Goal: Task Accomplishment & Management: Use online tool/utility

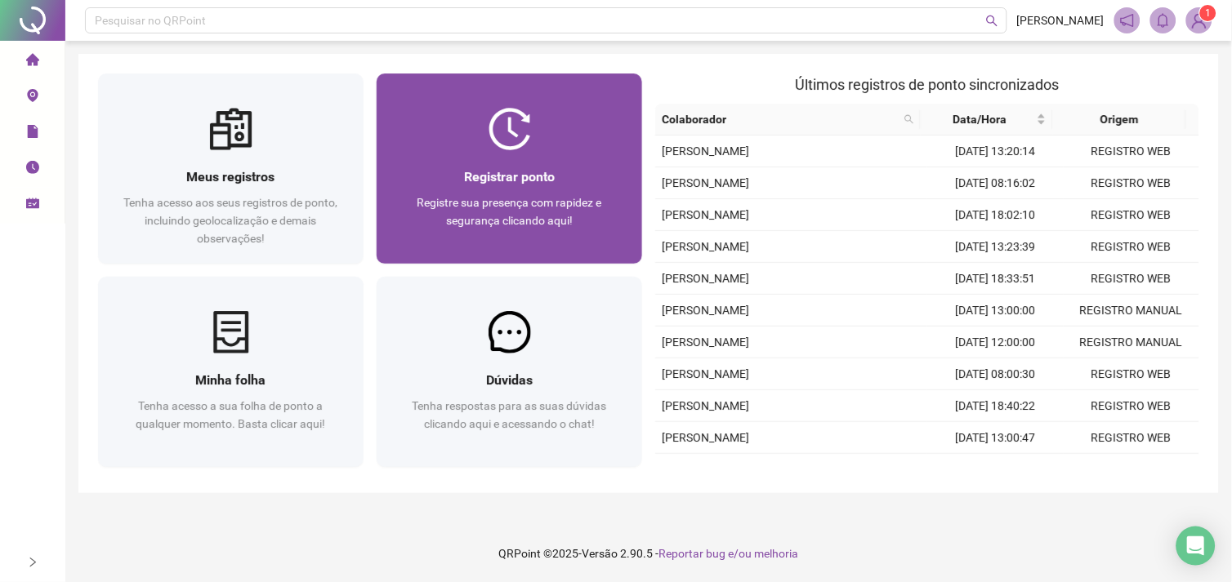
click at [548, 137] on div at bounding box center [509, 129] width 265 height 42
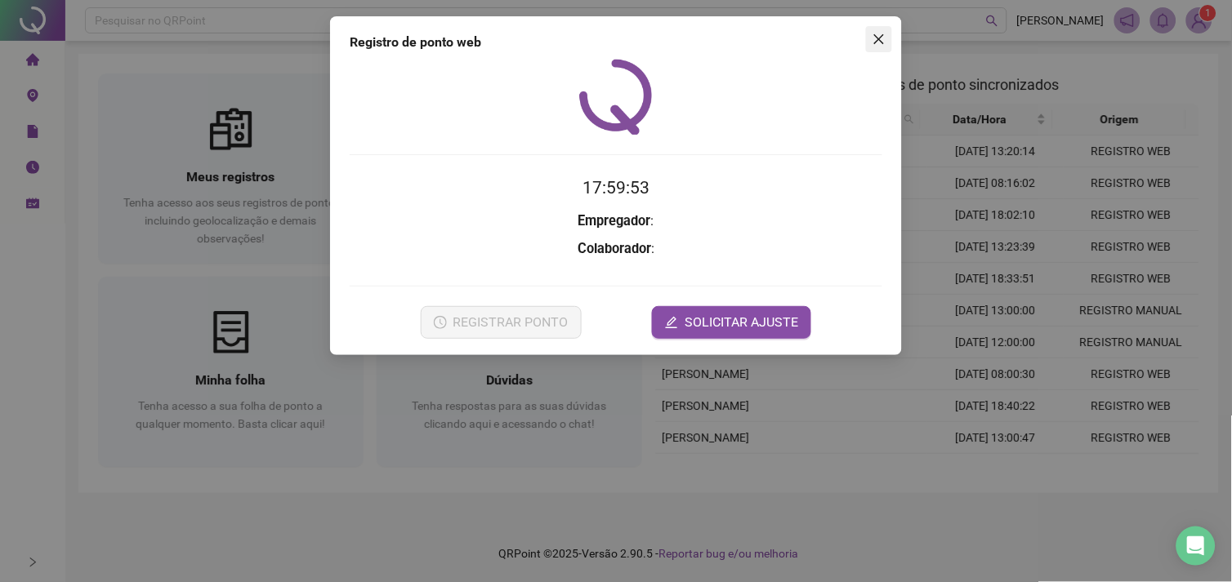
click at [874, 38] on icon "close" at bounding box center [878, 39] width 13 height 13
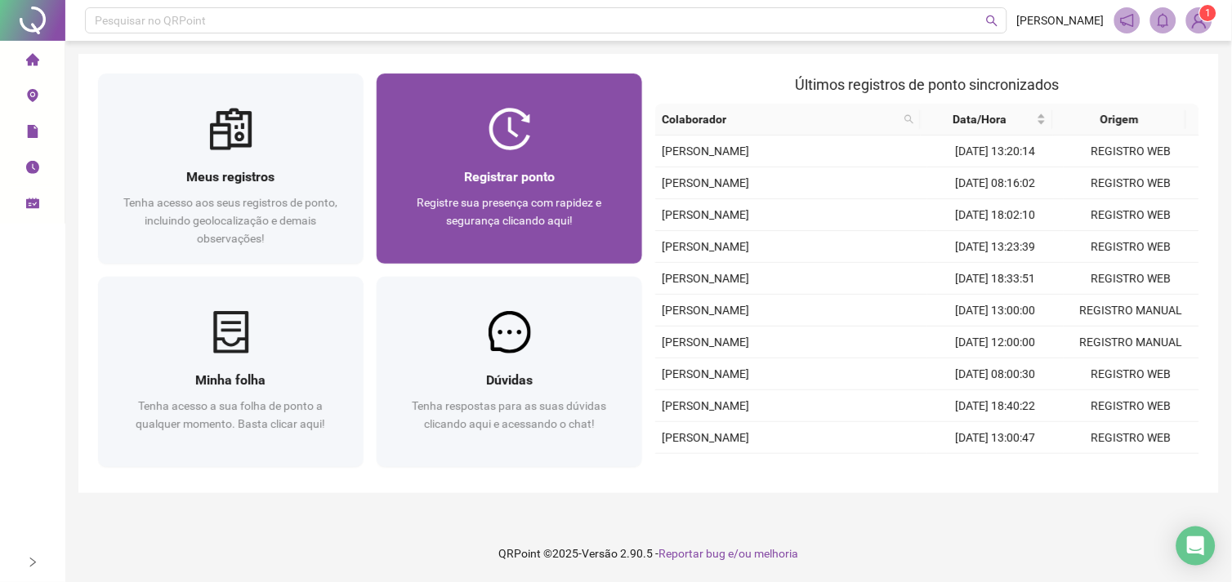
click at [488, 178] on span "Registrar ponto" at bounding box center [509, 177] width 91 height 16
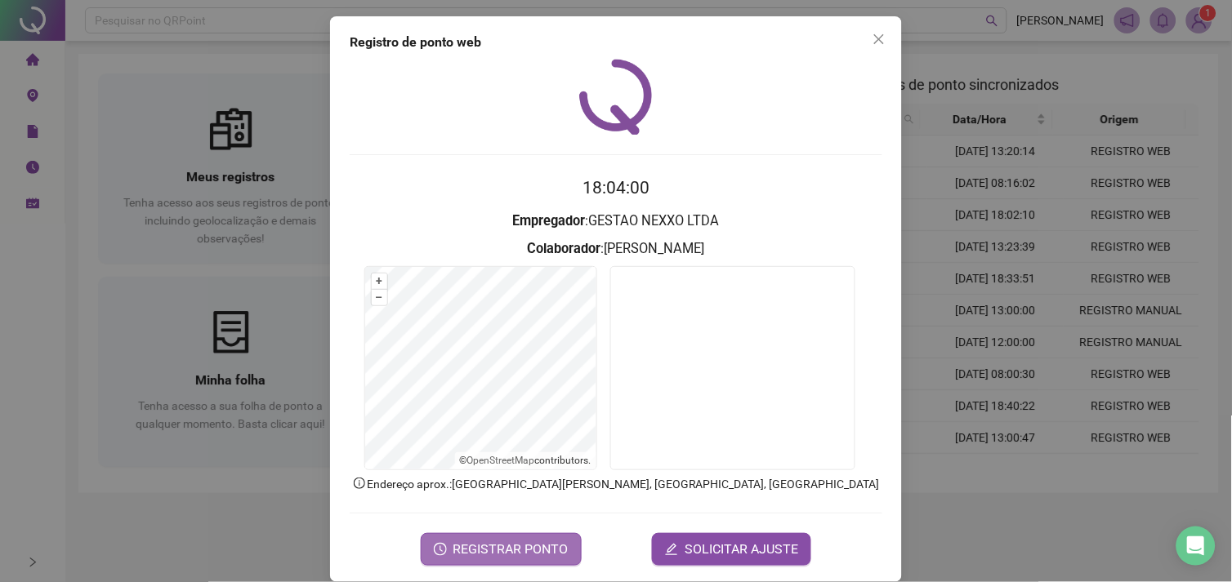
click at [486, 550] on span "REGISTRAR PONTO" at bounding box center [510, 550] width 115 height 20
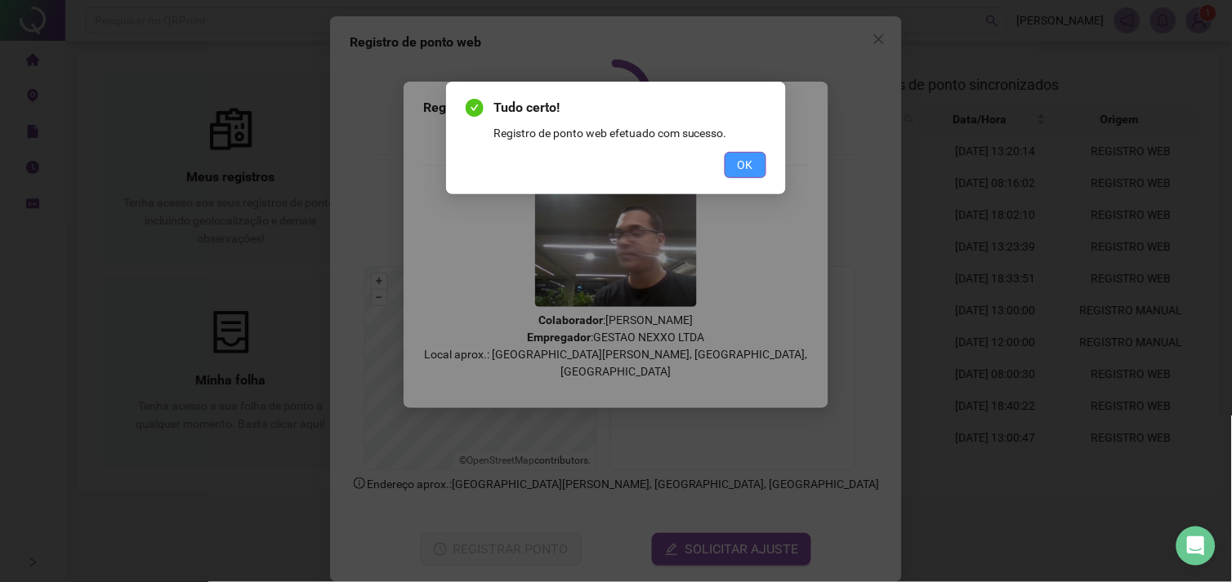
click at [744, 170] on span "OK" at bounding box center [746, 165] width 16 height 18
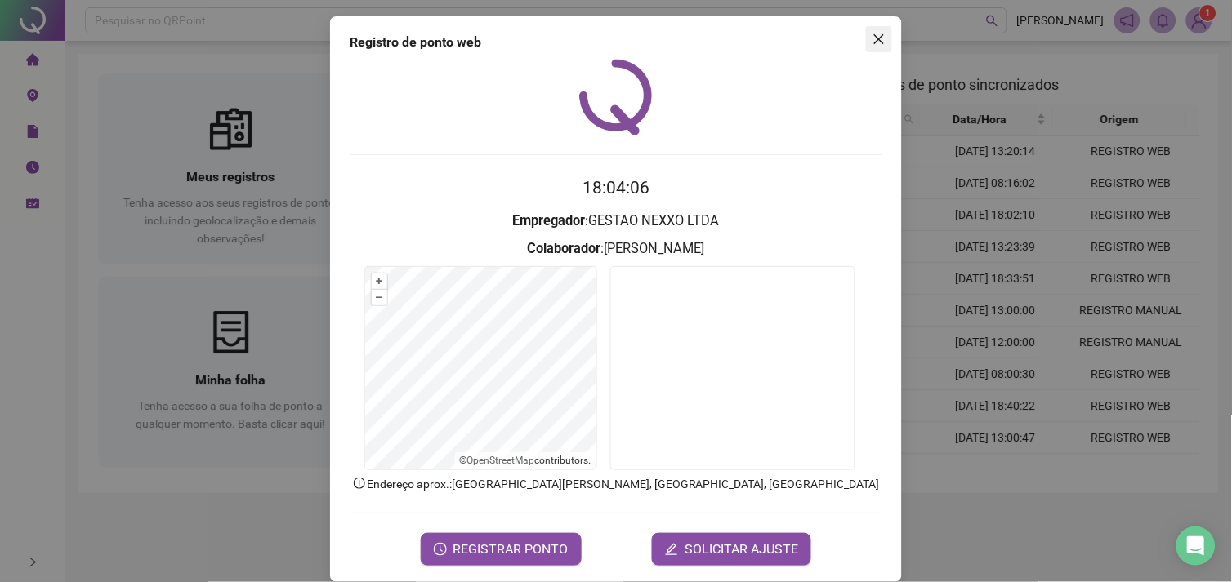
click at [874, 36] on icon "close" at bounding box center [878, 39] width 13 height 13
